Goal: Use online tool/utility: Utilize a website feature to perform a specific function

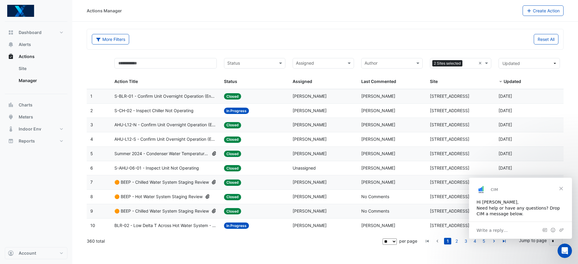
click at [561, 187] on span "Close" at bounding box center [561, 189] width 22 height 22
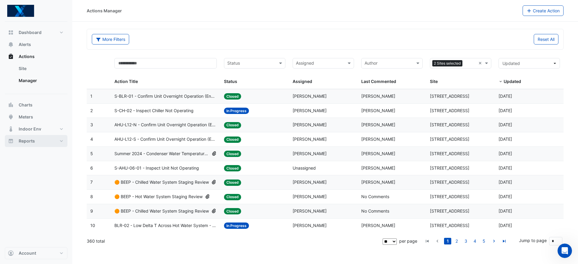
click at [57, 142] on button "Reports" at bounding box center [36, 141] width 63 height 12
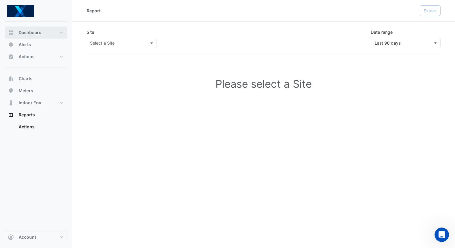
click at [39, 31] on span "Dashboard" at bounding box center [30, 33] width 23 height 6
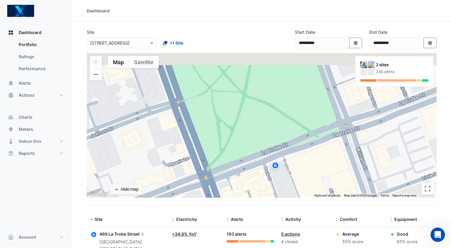
drag, startPoint x: 250, startPoint y: 95, endPoint x: 259, endPoint y: 173, distance: 78.5
click at [262, 180] on div "To activate drag with keyboard, press Alt + Enter. Once in keyboard drag state,…" at bounding box center [262, 125] width 350 height 145
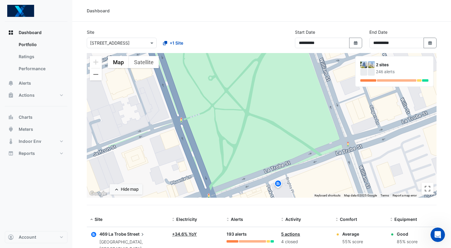
drag, startPoint x: 230, startPoint y: 119, endPoint x: 244, endPoint y: 169, distance: 52.0
click at [244, 169] on div "To activate drag with keyboard, press Alt + Enter. Once in keyboard drag state,…" at bounding box center [262, 125] width 350 height 145
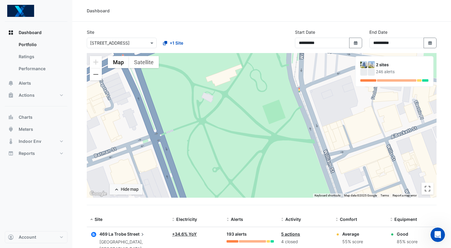
drag, startPoint x: 237, startPoint y: 127, endPoint x: 204, endPoint y: 89, distance: 50.6
click at [204, 89] on div "To activate drag with keyboard, press Alt + Enter. Once in keyboard drag state,…" at bounding box center [262, 125] width 350 height 145
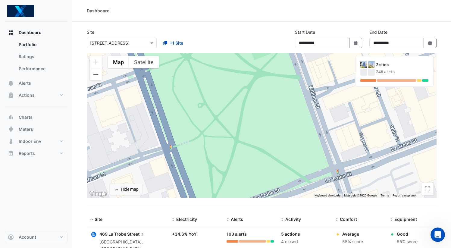
drag, startPoint x: 236, startPoint y: 150, endPoint x: 223, endPoint y: 94, distance: 57.4
click at [223, 94] on div "To activate drag with keyboard, press Alt + Enter. Once in keyboard drag state,…" at bounding box center [262, 125] width 350 height 145
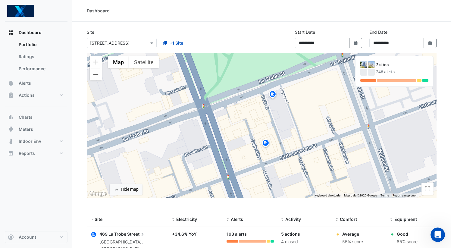
drag, startPoint x: 245, startPoint y: 157, endPoint x: 262, endPoint y: 105, distance: 55.0
click at [262, 105] on div "To activate drag with keyboard, press Alt + Enter. Once in keyboard drag state,…" at bounding box center [262, 125] width 350 height 145
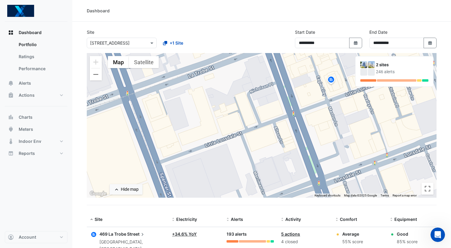
drag, startPoint x: 249, startPoint y: 145, endPoint x: 315, endPoint y: 82, distance: 91.2
click at [315, 82] on div "To activate drag with keyboard, press Alt + Enter. Once in keyboard drag state,…" at bounding box center [262, 125] width 350 height 145
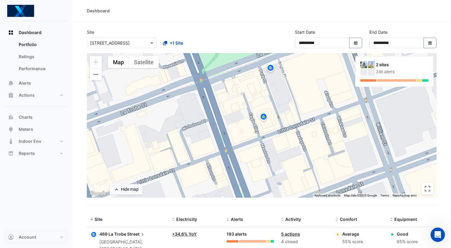
drag, startPoint x: 265, startPoint y: 129, endPoint x: 197, endPoint y: 165, distance: 77.3
click at [197, 165] on div "To activate drag with keyboard, press Alt + Enter. Once in keyboard drag state,…" at bounding box center [262, 125] width 350 height 145
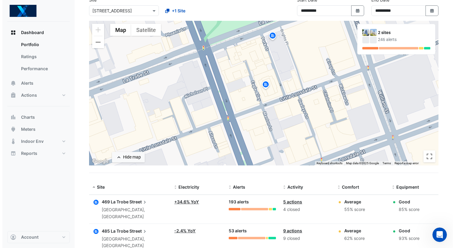
scroll to position [59, 0]
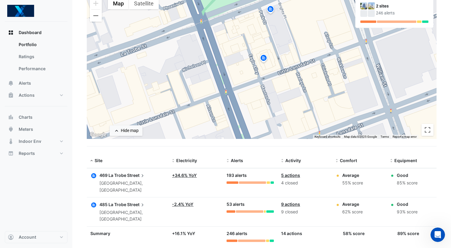
click at [141, 202] on icon at bounding box center [142, 205] width 6 height 6
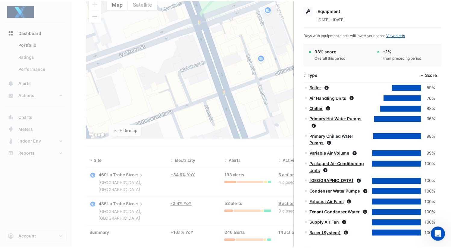
scroll to position [518, 0]
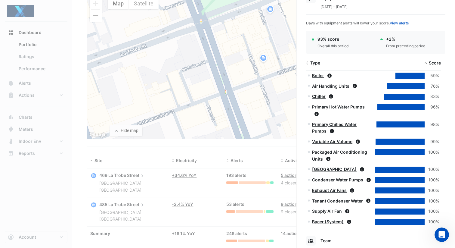
click at [324, 95] on link "Chiller" at bounding box center [319, 96] width 14 height 5
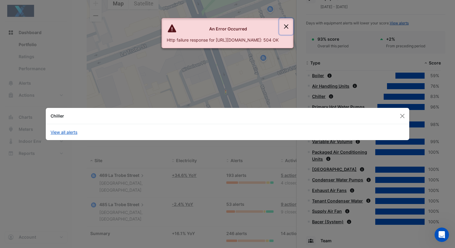
click at [293, 27] on button "Close" at bounding box center [286, 26] width 14 height 16
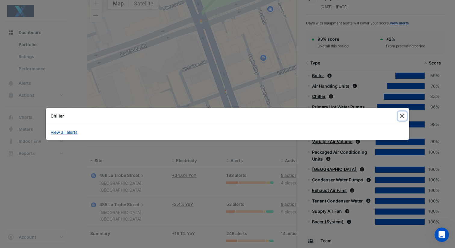
click at [401, 115] on button "Close" at bounding box center [402, 115] width 9 height 9
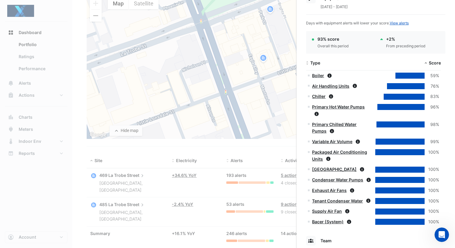
click at [319, 95] on link "Chiller" at bounding box center [319, 96] width 14 height 5
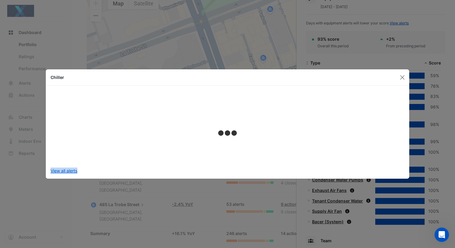
click at [180, 183] on ngb-modal-window "Chiller View all alerts" at bounding box center [227, 124] width 455 height 248
click at [397, 76] on div "Chiller" at bounding box center [228, 77] width 364 height 16
click at [400, 77] on button "Close" at bounding box center [402, 77] width 9 height 9
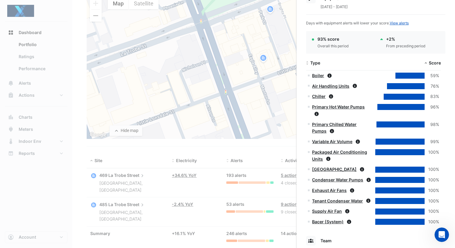
click at [63, 67] on ngb-offcanvas-backdrop at bounding box center [227, 124] width 455 height 248
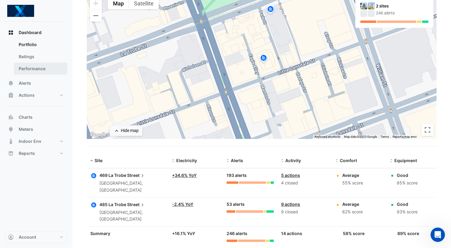
click at [51, 67] on link "Performance" at bounding box center [41, 69] width 54 height 12
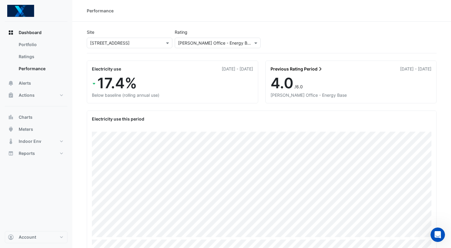
scroll to position [8, 0]
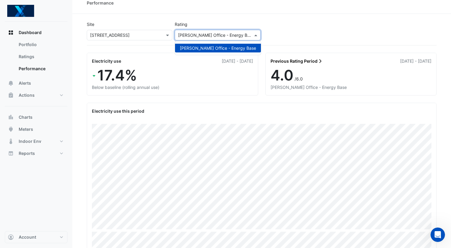
click at [232, 36] on input "text" at bounding box center [211, 35] width 67 height 6
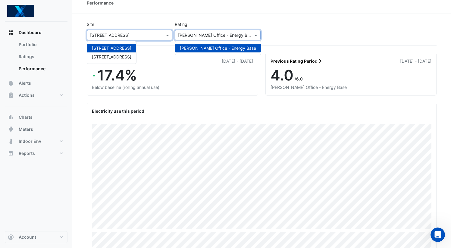
click at [136, 35] on input "text" at bounding box center [123, 35] width 67 height 6
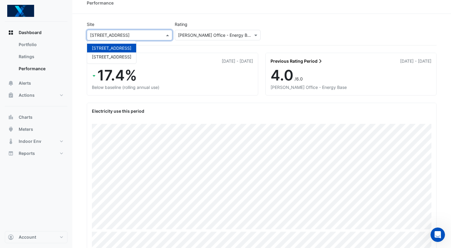
click at [139, 33] on input "text" at bounding box center [123, 35] width 67 height 6
click at [123, 55] on span "[STREET_ADDRESS]" at bounding box center [111, 56] width 39 height 5
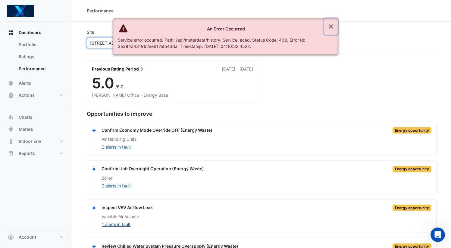
click at [333, 24] on button "Close" at bounding box center [331, 26] width 14 height 16
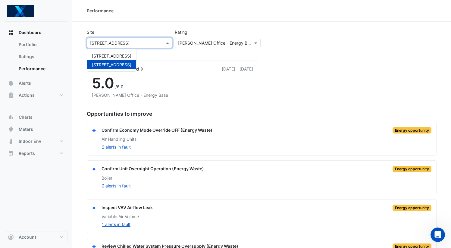
click at [125, 44] on input "text" at bounding box center [123, 43] width 67 height 6
click at [126, 56] on span "[STREET_ADDRESS]" at bounding box center [111, 55] width 39 height 5
click at [139, 42] on input "text" at bounding box center [123, 43] width 67 height 6
click at [121, 55] on span "[STREET_ADDRESS]" at bounding box center [111, 55] width 39 height 5
click at [157, 53] on div "Previous Rating Period [DATE] - [DATE] 5.0 /6.0 [PERSON_NAME] Office - Energy B…" at bounding box center [261, 78] width 357 height 50
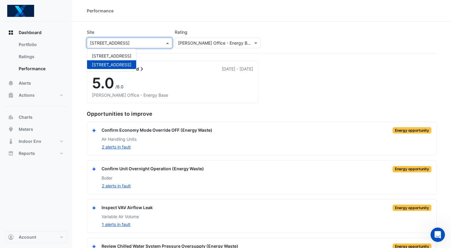
click at [150, 44] on input "text" at bounding box center [123, 43] width 67 height 6
click at [118, 55] on span "[STREET_ADDRESS]" at bounding box center [111, 55] width 39 height 5
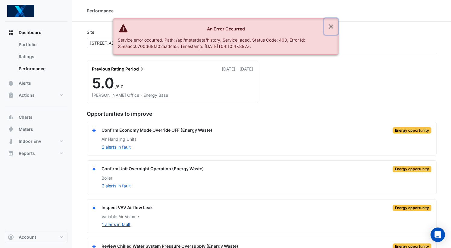
click at [332, 23] on button "Close" at bounding box center [331, 26] width 14 height 16
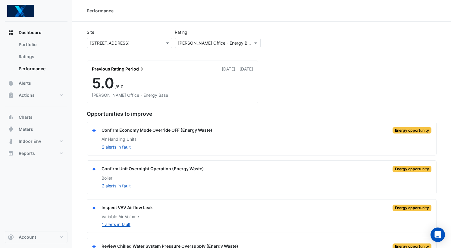
click at [130, 45] on input "text" at bounding box center [123, 43] width 67 height 6
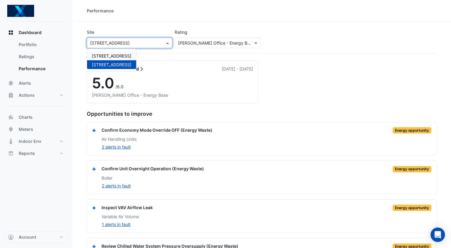
click at [126, 54] on span "[STREET_ADDRESS]" at bounding box center [111, 55] width 39 height 5
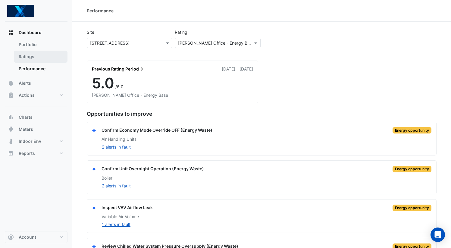
click at [47, 56] on link "Ratings" at bounding box center [41, 57] width 54 height 12
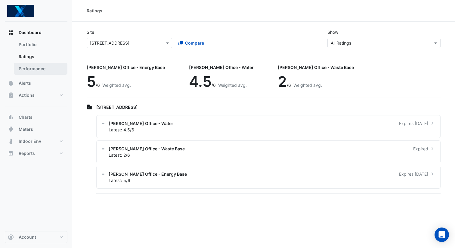
click at [42, 64] on link "Performance" at bounding box center [41, 69] width 54 height 12
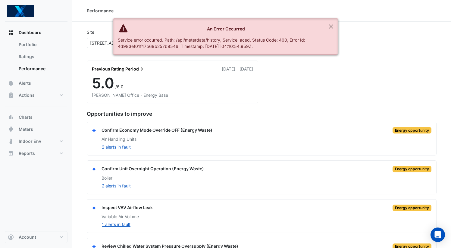
click at [315, 25] on ngb-alert "An Error Occurred Service error occurred. Path: /api/meterdata/history, Service…" at bounding box center [226, 36] width 226 height 36
click at [329, 25] on button "Close" at bounding box center [331, 26] width 14 height 16
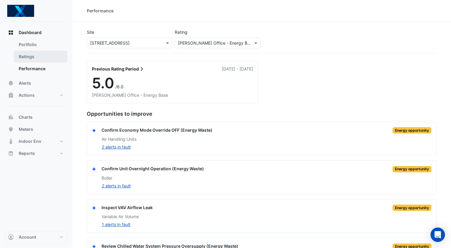
click at [46, 57] on link "Ratings" at bounding box center [41, 57] width 54 height 12
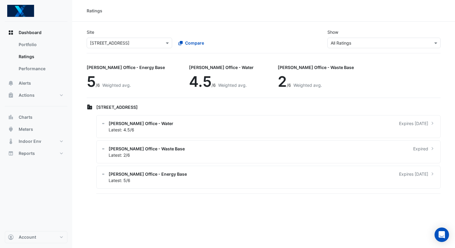
click at [161, 41] on div at bounding box center [129, 42] width 85 height 7
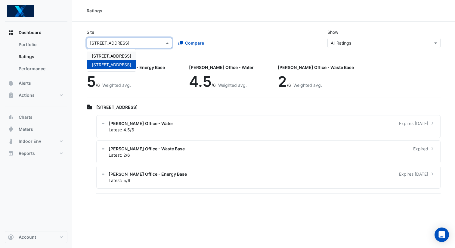
click at [117, 57] on span "[STREET_ADDRESS]" at bounding box center [111, 55] width 39 height 5
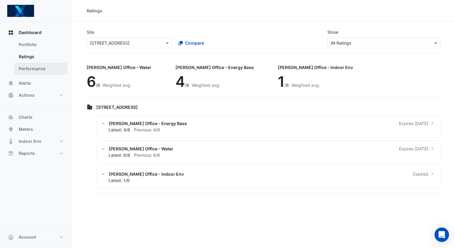
click at [24, 67] on link "Performance" at bounding box center [41, 69] width 54 height 12
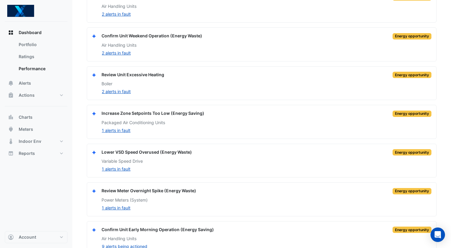
scroll to position [474, 0]
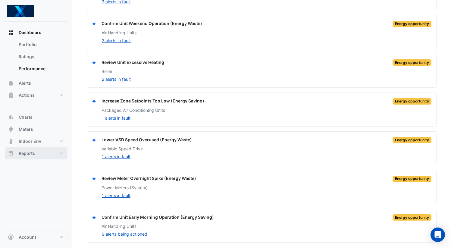
click at [46, 153] on button "Reports" at bounding box center [36, 153] width 63 height 12
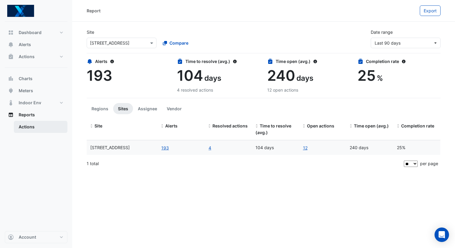
click at [34, 124] on link "Actions" at bounding box center [41, 127] width 54 height 12
click at [97, 108] on button "Regions" at bounding box center [100, 108] width 27 height 11
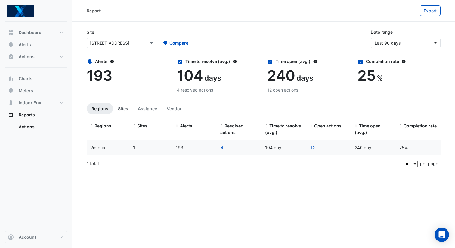
click at [124, 107] on button "Sites" at bounding box center [123, 108] width 20 height 11
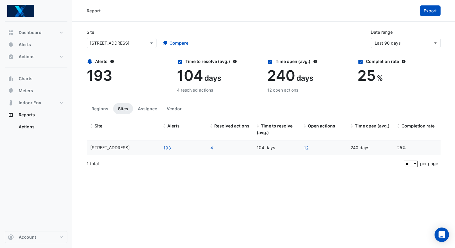
click at [438, 8] on button "Export" at bounding box center [430, 10] width 21 height 11
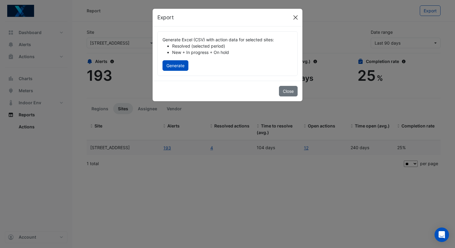
click at [297, 18] on button "Close" at bounding box center [295, 17] width 9 height 9
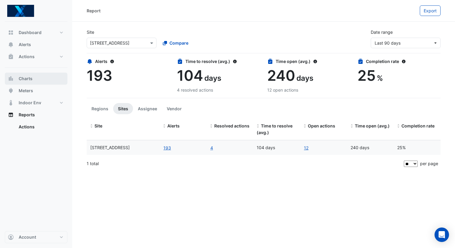
click at [36, 79] on button "Charts" at bounding box center [36, 79] width 63 height 12
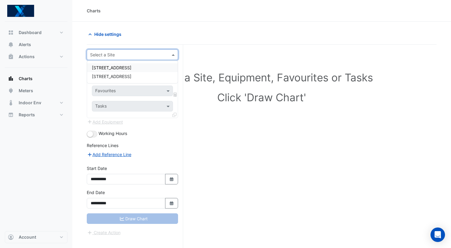
click at [157, 51] on div "Select a Site" at bounding box center [132, 54] width 91 height 11
click at [151, 76] on div "[STREET_ADDRESS]" at bounding box center [132, 76] width 91 height 9
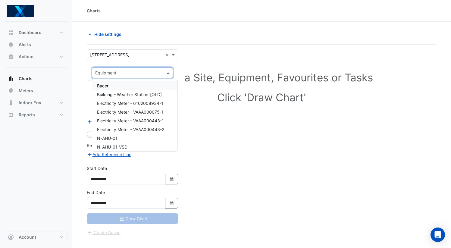
click at [165, 72] on span at bounding box center [169, 73] width 8 height 6
type input "**"
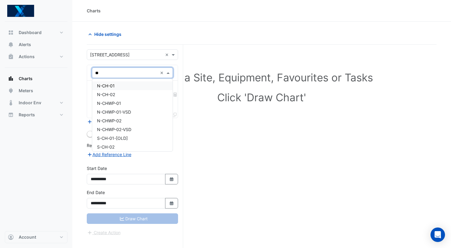
click at [114, 82] on div "N-CH-01" at bounding box center [132, 85] width 80 height 9
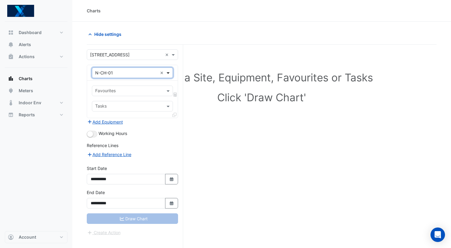
click at [169, 73] on span at bounding box center [169, 73] width 8 height 6
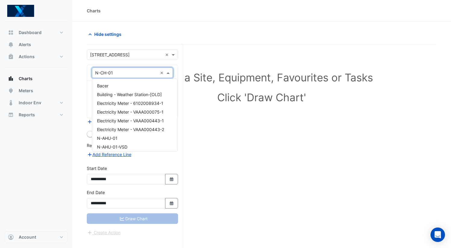
scroll to position [282, 0]
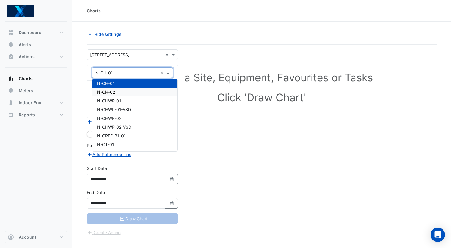
click at [156, 92] on div "N-CH-02" at bounding box center [134, 92] width 85 height 9
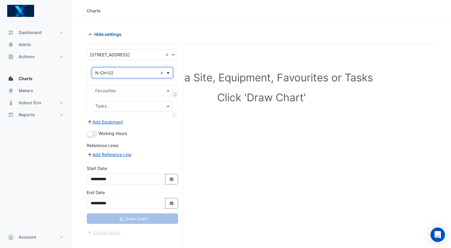
click at [170, 74] on span at bounding box center [169, 73] width 8 height 6
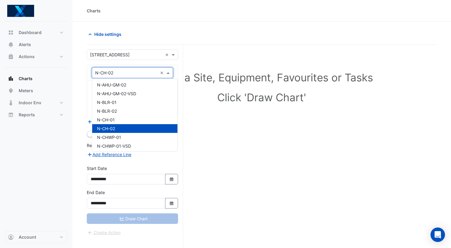
scroll to position [252, 0]
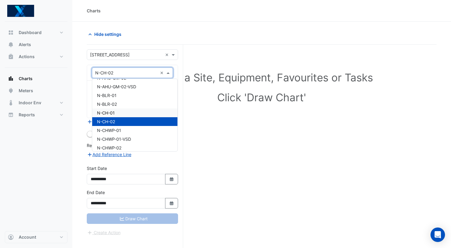
click at [149, 114] on div "N-CH-01" at bounding box center [134, 112] width 85 height 9
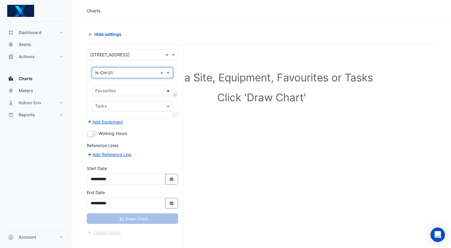
click at [169, 92] on span at bounding box center [169, 91] width 8 height 6
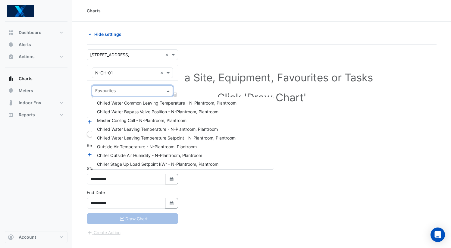
scroll to position [59, 0]
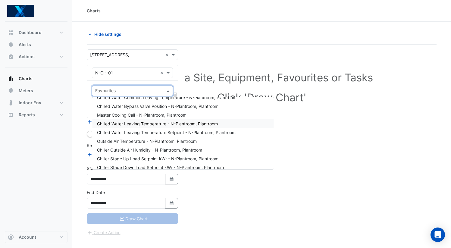
click at [195, 122] on span "Chilled Water Leaving Temperature - N-Plantroom, Plantroom" at bounding box center [157, 123] width 121 height 5
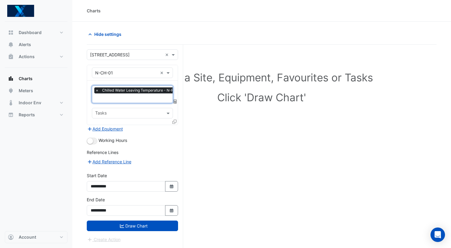
click at [164, 100] on input "text" at bounding box center [153, 98] width 116 height 6
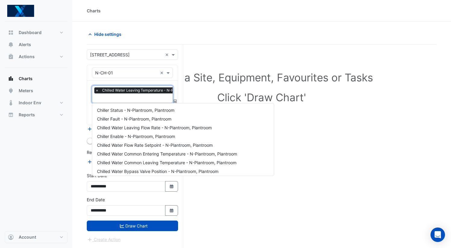
scroll to position [81, 0]
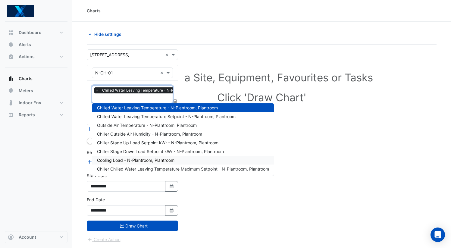
click at [184, 163] on div "Cooling Load - N-Plantroom, Plantroom" at bounding box center [183, 160] width 182 height 9
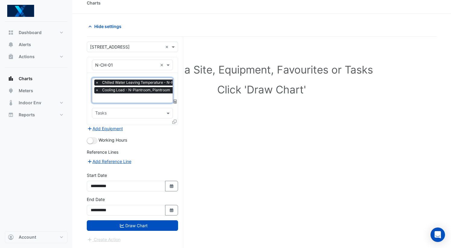
scroll to position [9, 0]
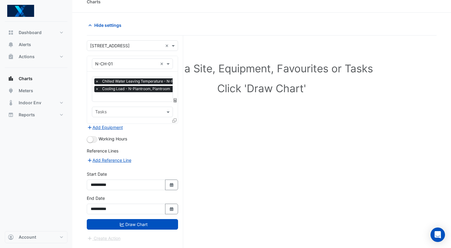
click at [185, 137] on div "Select a Site, Equipment, Favourites or Tasks Click 'Draw Chart'" at bounding box center [262, 149] width 350 height 226
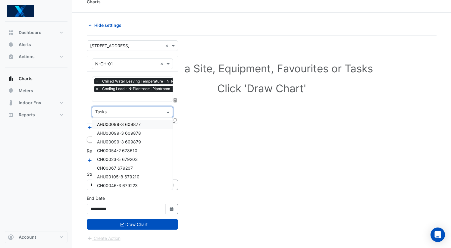
click at [168, 113] on span at bounding box center [169, 112] width 8 height 6
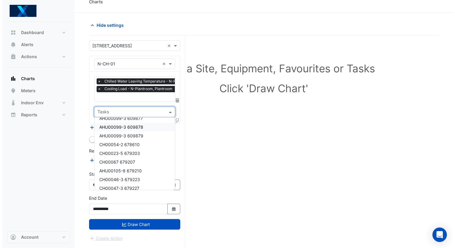
scroll to position [0, 0]
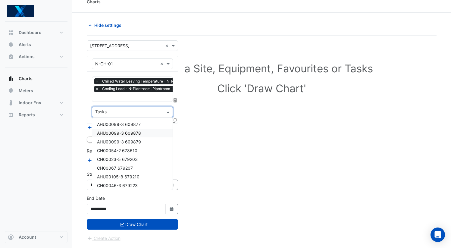
click at [201, 131] on div "Select a Site, Equipment, Favourites or Tasks Click 'Draw Chart'" at bounding box center [262, 149] width 350 height 226
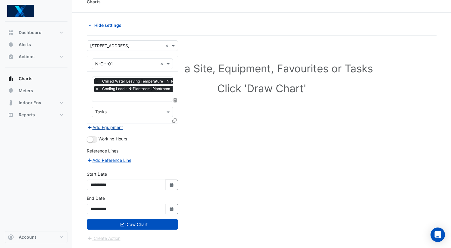
click at [119, 127] on button "Add Equipment" at bounding box center [105, 127] width 36 height 7
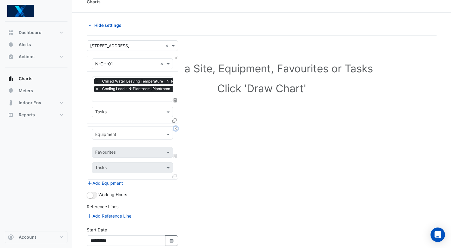
click at [176, 127] on button "Close" at bounding box center [176, 128] width 4 height 4
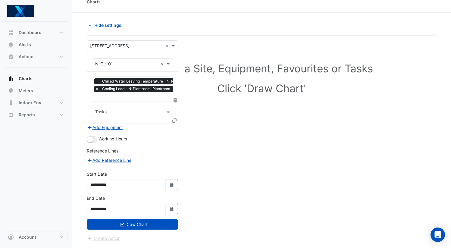
click at [175, 100] on icon at bounding box center [174, 100] width 3 height 4
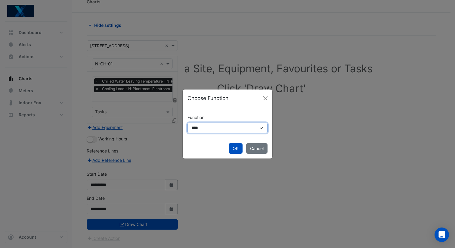
click at [230, 128] on select "**********" at bounding box center [228, 128] width 80 height 11
click at [264, 98] on button "Close" at bounding box center [265, 98] width 9 height 9
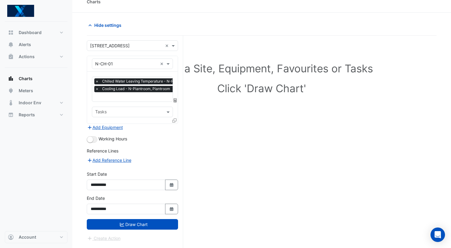
click at [175, 121] on icon at bounding box center [174, 120] width 4 height 4
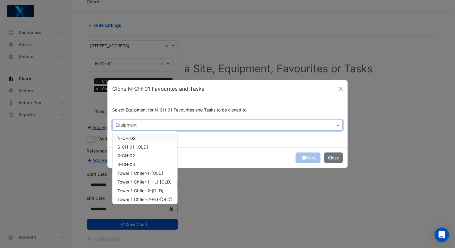
click at [213, 126] on input "text" at bounding box center [224, 126] width 217 height 6
click at [264, 137] on div "Select Equipment for N-CH-01 Favourites and Tasks to be cloned to Equipment N-C…" at bounding box center [228, 122] width 240 height 49
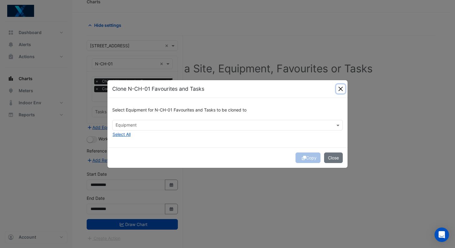
click at [343, 88] on button "Close" at bounding box center [340, 88] width 9 height 9
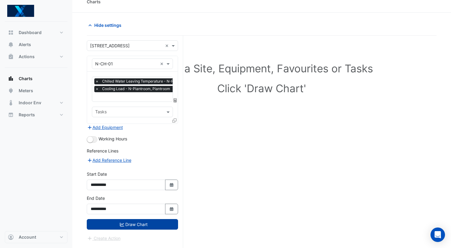
click at [123, 226] on button "Draw Chart" at bounding box center [132, 224] width 91 height 11
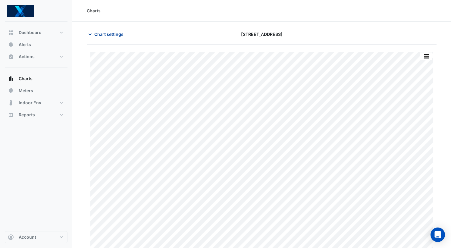
click at [98, 36] on span "Chart settings" at bounding box center [108, 34] width 29 height 6
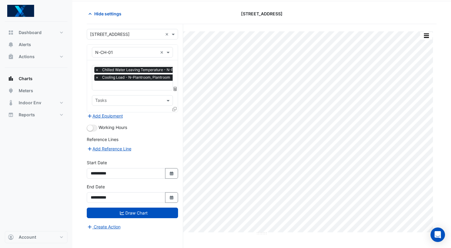
scroll to position [23, 0]
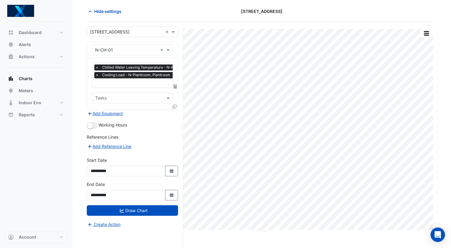
click at [439, 205] on section "Hide settings 485 La Trobe Street Split by Unit Split All Print Save as JPEG Sa…" at bounding box center [261, 123] width 379 height 249
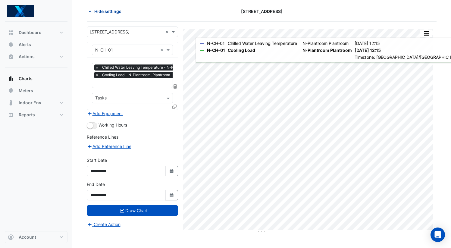
click at [116, 11] on span "Hide settings" at bounding box center [107, 11] width 27 height 6
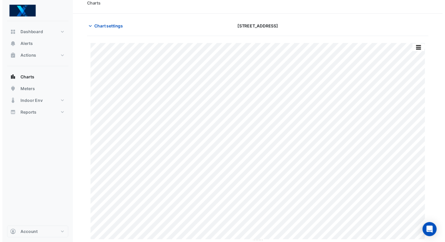
scroll to position [8, 0]
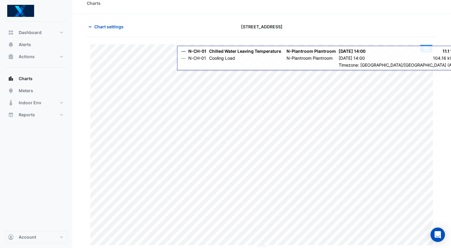
click at [425, 50] on button "button" at bounding box center [426, 49] width 12 height 8
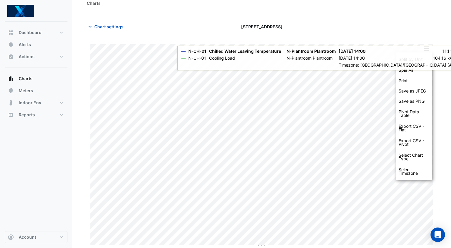
click at [414, 35] on div "Chart settings 485 La Trobe Street" at bounding box center [262, 29] width 350 height 16
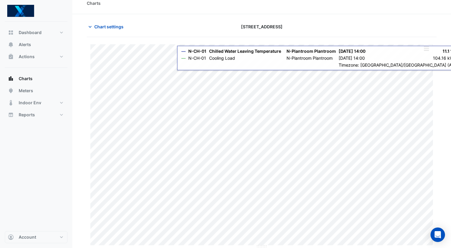
click at [393, 34] on div "Chart settings 485 La Trobe Street" at bounding box center [262, 29] width 350 height 16
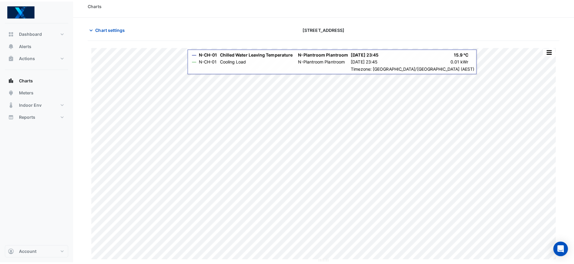
scroll to position [5, 0]
